Goal: Task Accomplishment & Management: Complete application form

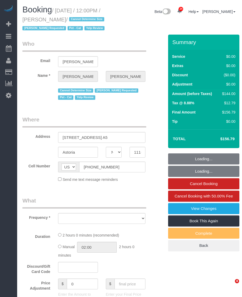
select select "NY"
select select "string:stripe-pm_1LXcSW4VGloSiKo7DSrAZGau"
select select "number:89"
select select "number:90"
select select "number:14"
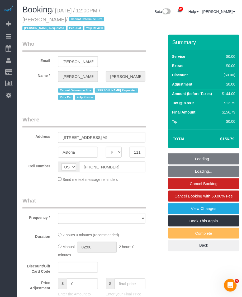
select select "number:5"
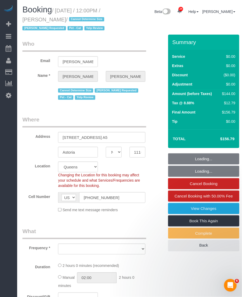
select select "object:1508"
select select "1"
select select "spot1"
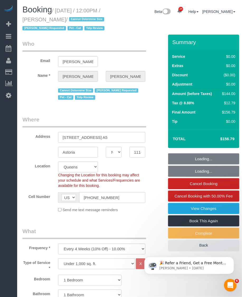
select select "1"
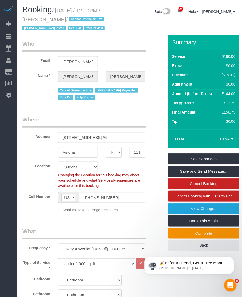
drag, startPoint x: 52, startPoint y: 20, endPoint x: 92, endPoint y: 20, distance: 40.2
click at [92, 20] on small "/ [DATE] / 12:00PM / [PERSON_NAME] / Cannot Determine Size [PERSON_NAME] Reques…" at bounding box center [64, 20] width 84 height 24
copy small "[PERSON_NAME]"
click at [64, 10] on small "/ [DATE] / 12:00PM / [PERSON_NAME] / Cannot Determine Size [PERSON_NAME] Reques…" at bounding box center [64, 20] width 84 height 24
drag, startPoint x: 57, startPoint y: 9, endPoint x: 91, endPoint y: 18, distance: 35.1
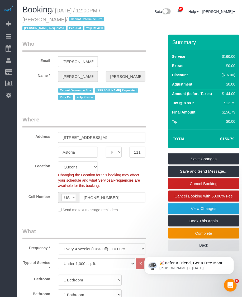
click at [91, 18] on small "/ [DATE] / 12:00PM / [PERSON_NAME] / Cannot Determine Size [PERSON_NAME] Reques…" at bounding box center [64, 20] width 84 height 24
copy small "[DATE] / 12:00PM / [PERSON_NAME]"
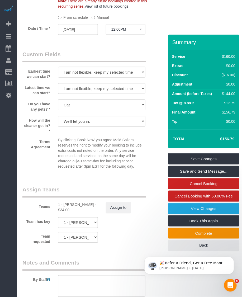
scroll to position [628, 0]
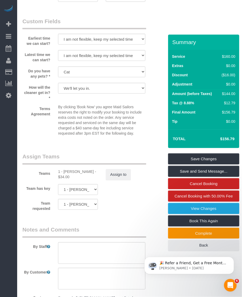
click at [67, 179] on div "1 - [PERSON_NAME] - $34.00" at bounding box center [78, 174] width 40 height 11
copy div "Kariluz"
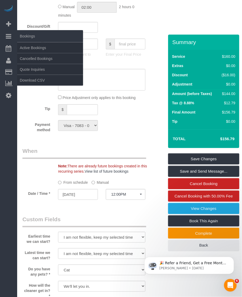
scroll to position [363, 0]
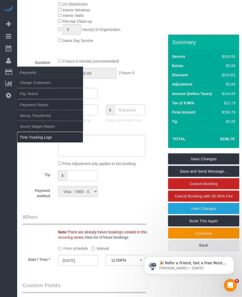
click at [30, 133] on link "Time Tracking Logs" at bounding box center [50, 137] width 66 height 11
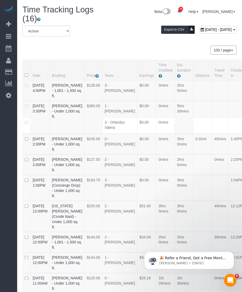
click at [99, 49] on div "All Active Archived [DATE] - [DATE] Export to CSV 100 / page 10 / page 20 / pag…" at bounding box center [129, 273] width 215 height 495
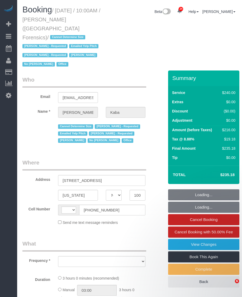
select select "NY"
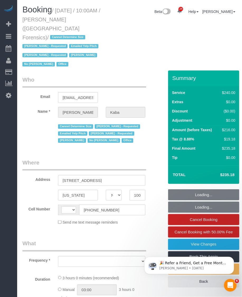
select select "string:US"
select select "object:593"
select select "180"
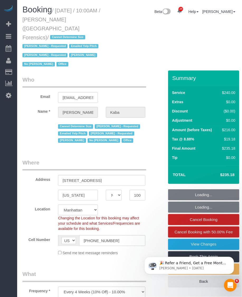
select select "number:89"
select select "number:90"
select select "number:15"
select select "number:5"
select select "string:stripe-pm_1M5WF74VGloSiKo7yaFUKUtE"
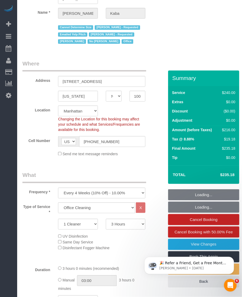
select select "spot1"
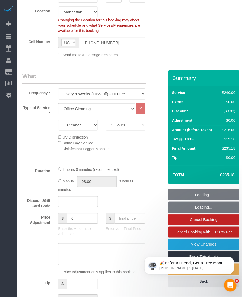
select select "object:1533"
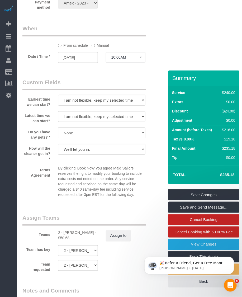
scroll to position [529, 0]
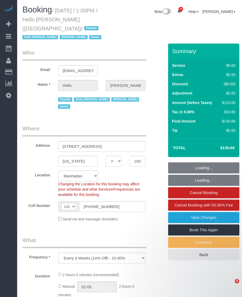
select select "NY"
select select "number:89"
select select "number:90"
select select "number:15"
select select "number:5"
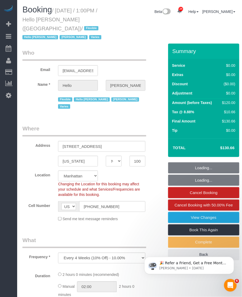
select select "object:963"
select select "spot1"
select select "1"
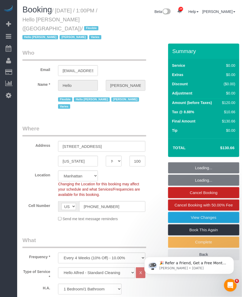
select select "1"
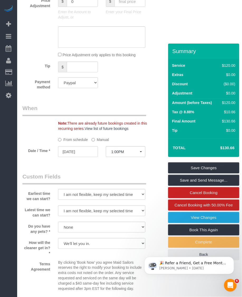
scroll to position [595, 0]
